Goal: Transaction & Acquisition: Purchase product/service

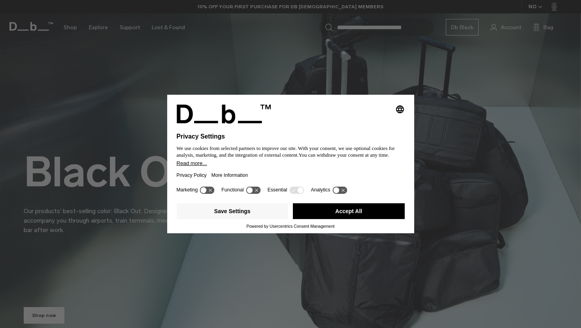
click at [340, 215] on button "Accept All" at bounding box center [349, 212] width 112 height 16
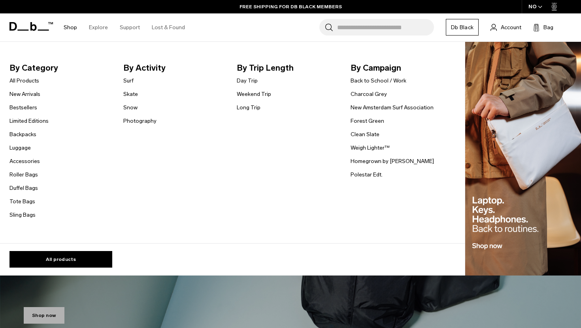
click at [69, 27] on link "Shop" at bounding box center [70, 27] width 13 height 28
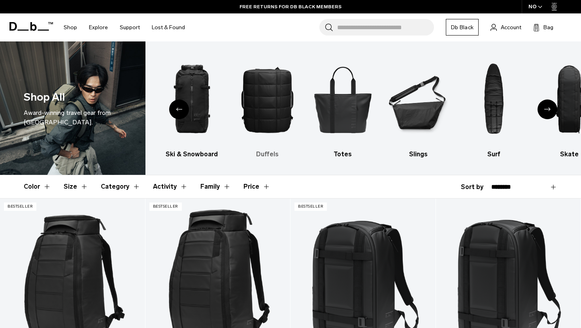
click at [272, 111] on img "4 / 10" at bounding box center [267, 99] width 62 height 92
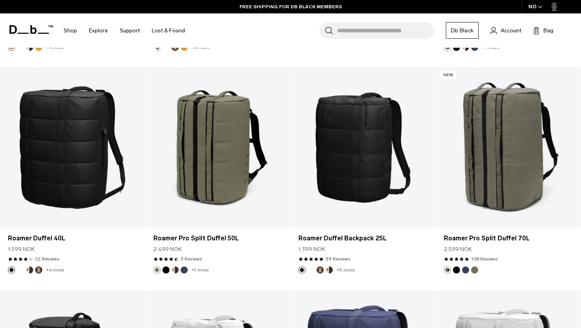
scroll to position [1030, 0]
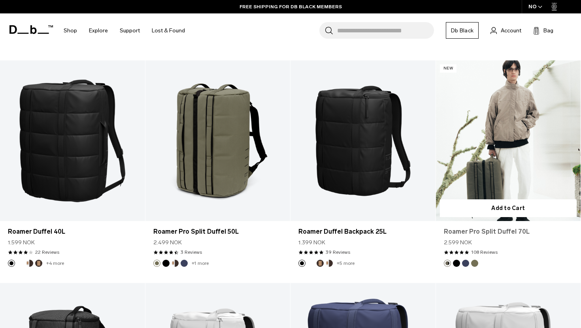
click at [520, 230] on link "Roamer Pro Split Duffel 70L" at bounding box center [508, 231] width 129 height 9
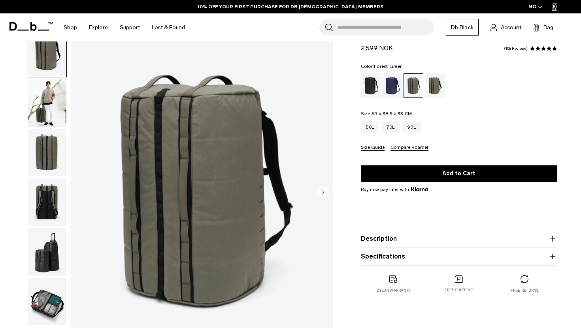
scroll to position [26, 0]
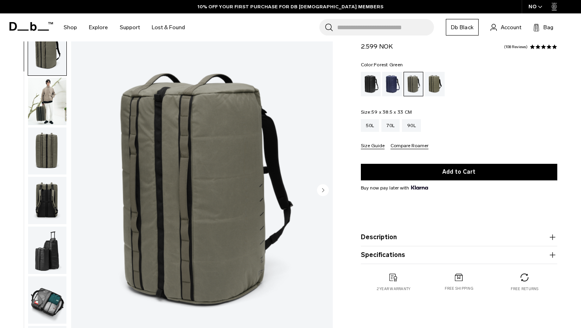
click at [49, 142] on img "button" at bounding box center [47, 151] width 38 height 47
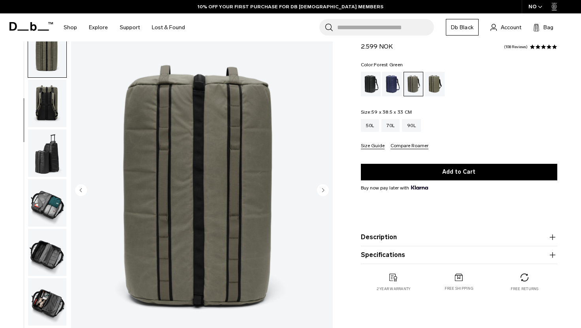
scroll to position [100, 0]
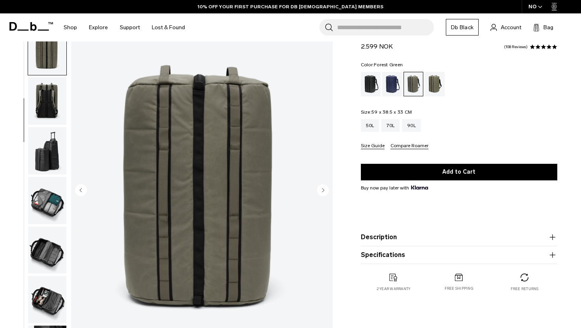
click at [49, 149] on img "button" at bounding box center [47, 150] width 38 height 47
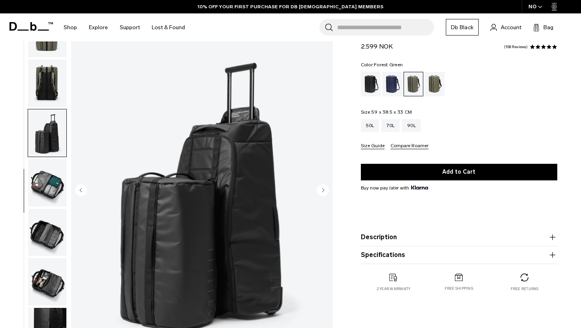
scroll to position [119, 0]
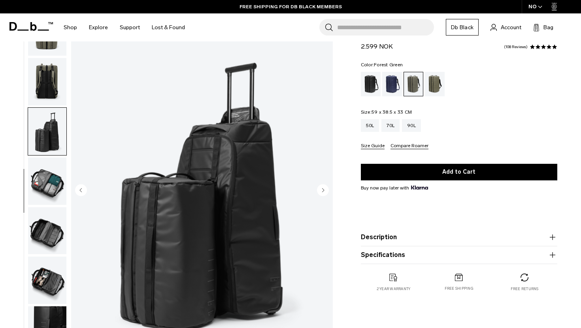
click at [52, 170] on img "button" at bounding box center [47, 181] width 38 height 47
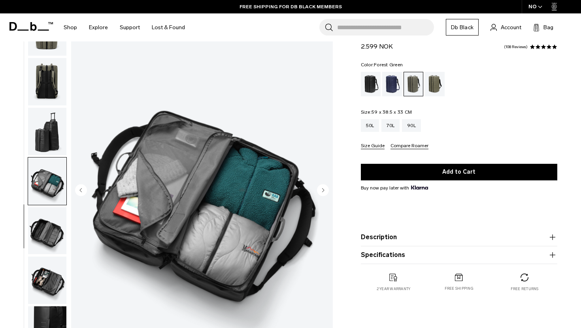
click at [50, 227] on img "button" at bounding box center [47, 231] width 38 height 47
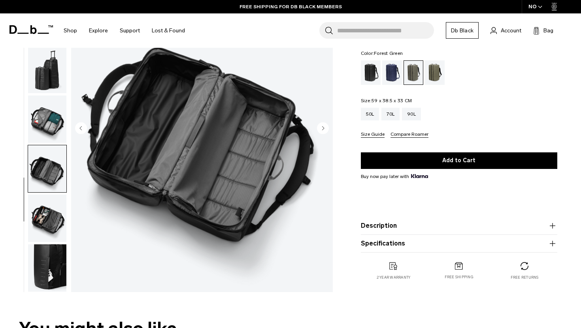
scroll to position [91, 0]
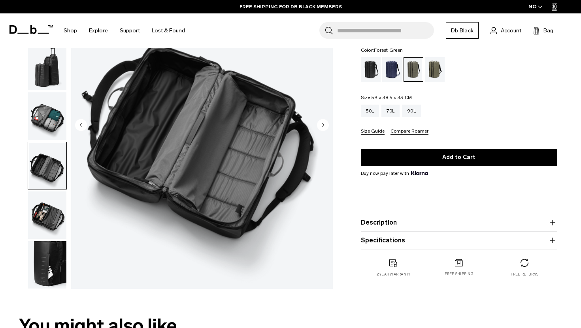
click at [50, 220] on img "button" at bounding box center [47, 215] width 38 height 47
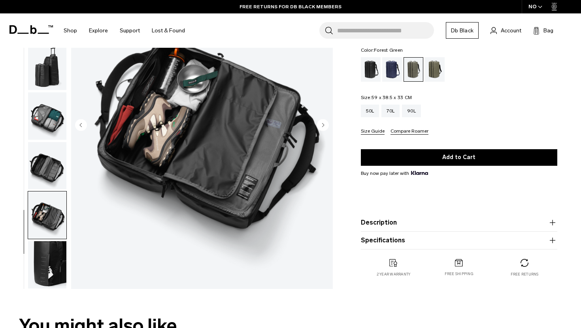
click at [53, 260] on img "button" at bounding box center [47, 265] width 38 height 47
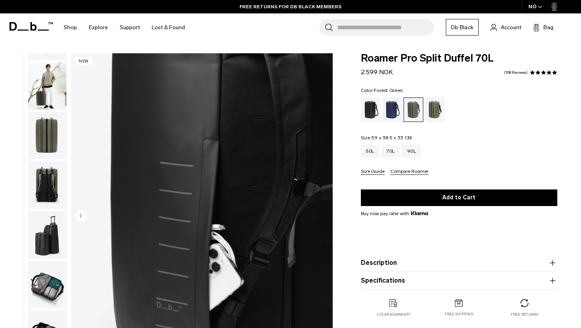
scroll to position [0, 0]
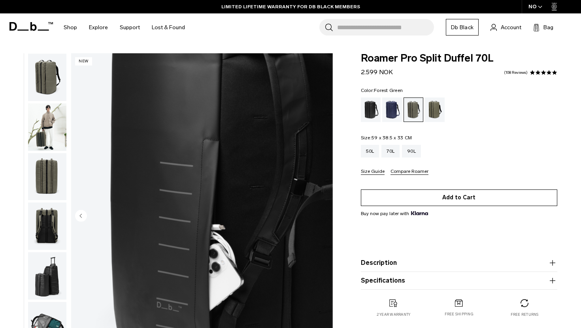
click at [396, 206] on button "Add to Cart" at bounding box center [459, 198] width 196 height 17
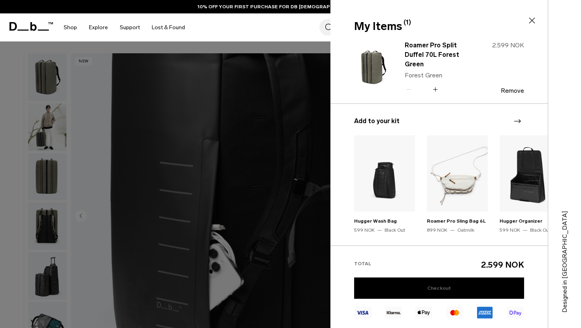
click at [430, 287] on link "Checkout" at bounding box center [439, 288] width 170 height 21
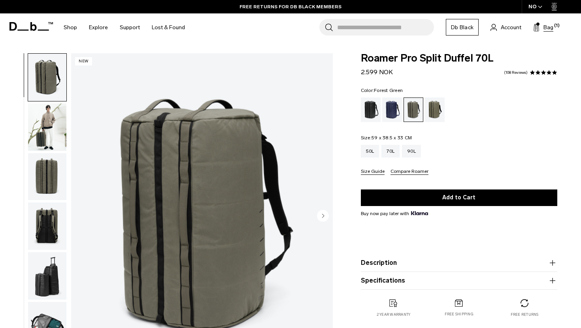
click at [540, 27] on button "Bag (1)" at bounding box center [543, 27] width 20 height 9
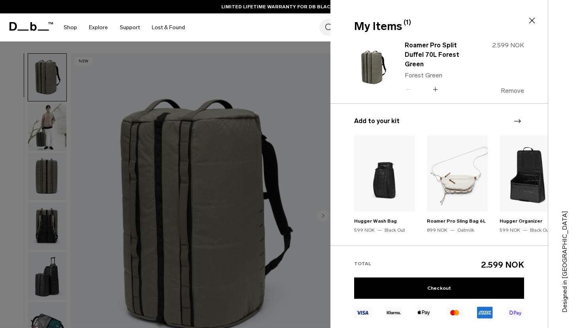
click at [520, 87] on button "Remove" at bounding box center [512, 90] width 23 height 7
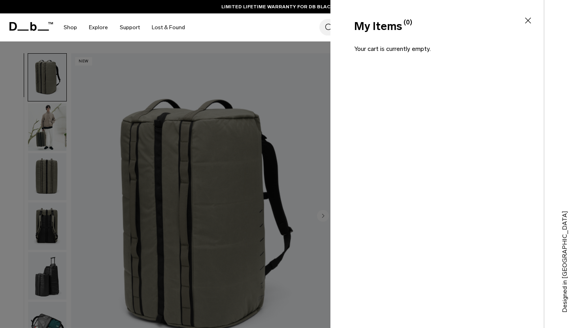
click at [529, 23] on icon at bounding box center [527, 20] width 9 height 9
